Goal: Information Seeking & Learning: Learn about a topic

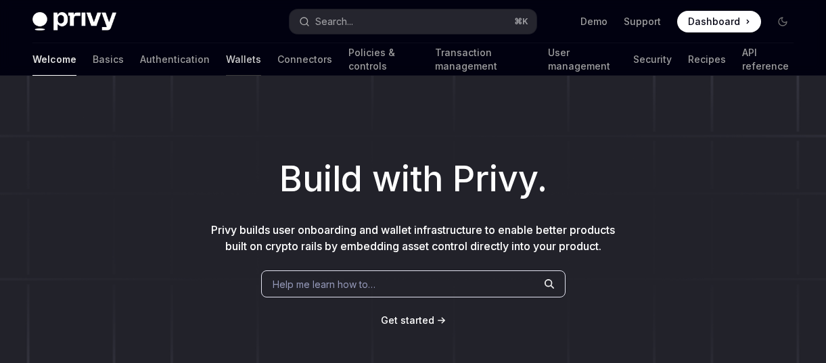
click at [226, 61] on link "Wallets" at bounding box center [243, 59] width 35 height 32
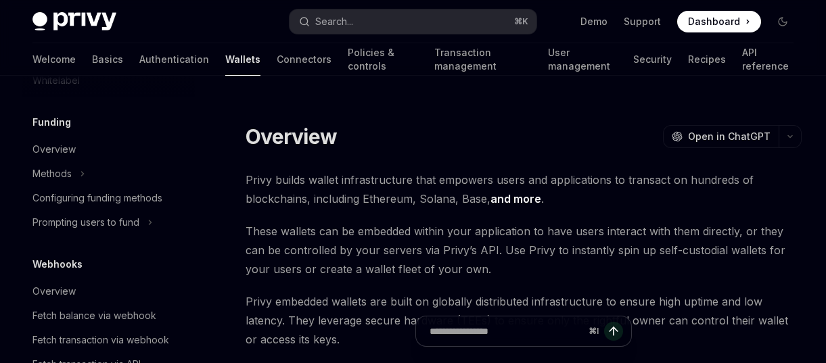
scroll to position [524, 0]
click at [62, 168] on div "Methods" at bounding box center [51, 172] width 39 height 16
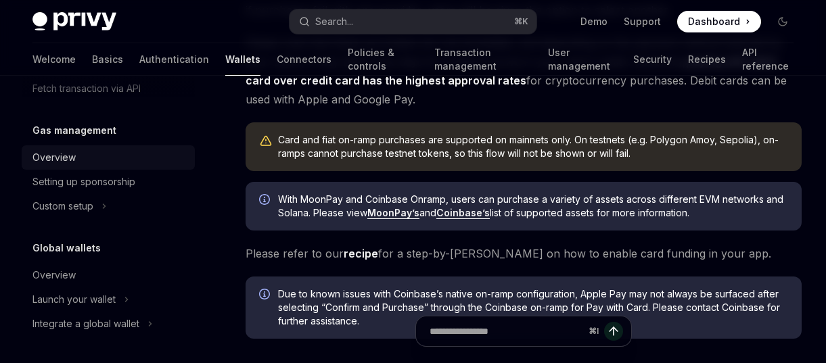
scroll to position [370, 0]
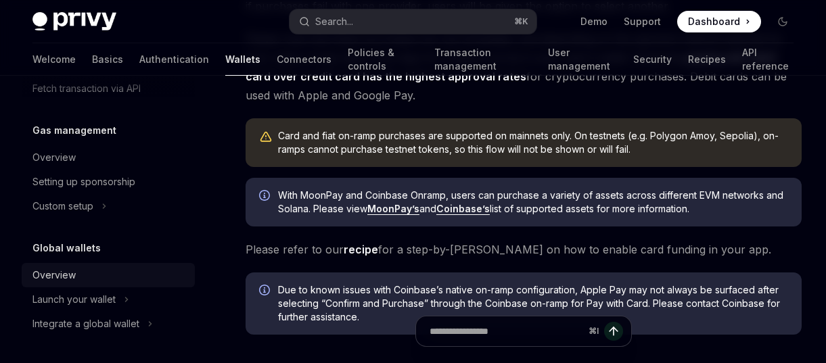
click at [97, 282] on div "Overview" at bounding box center [109, 275] width 154 height 16
type textarea "*"
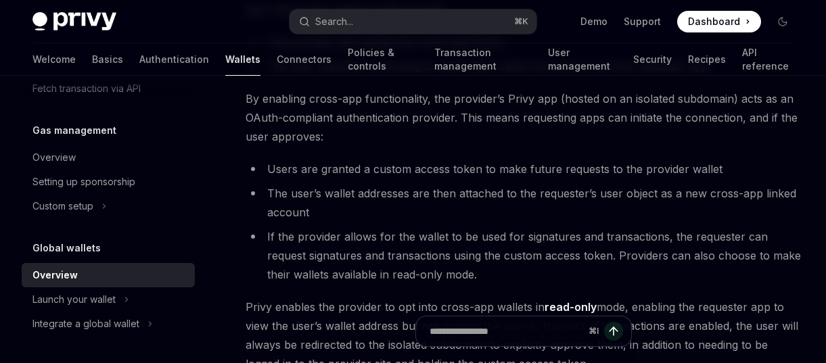
scroll to position [1063, 0]
